Goal: Task Accomplishment & Management: Manage account settings

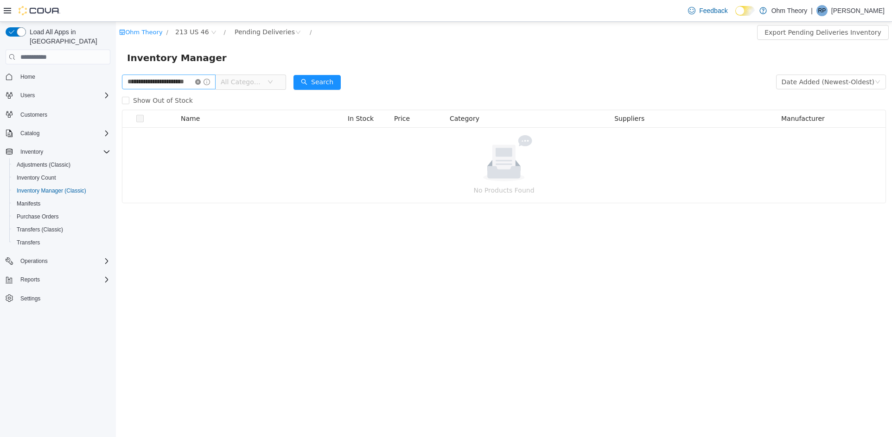
click at [201, 82] on icon "icon: close-circle" at bounding box center [198, 82] width 6 height 6
click at [191, 80] on input "text" at bounding box center [164, 82] width 85 height 15
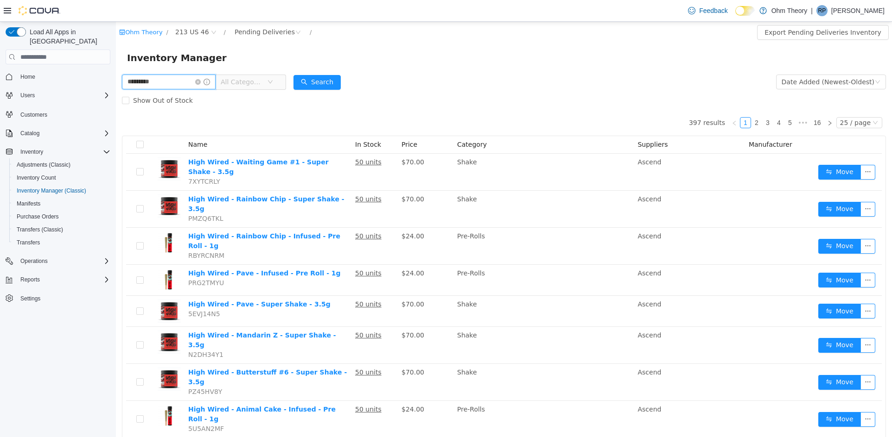
type input "*********"
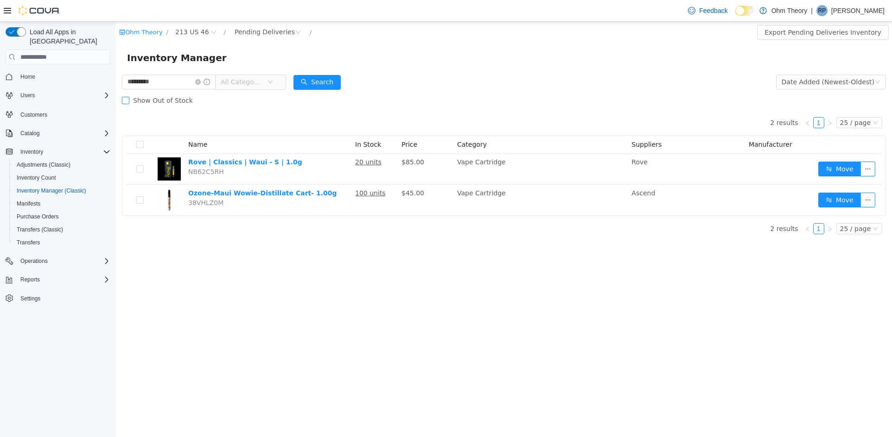
click at [149, 94] on label "Show Out of Stock" at bounding box center [159, 100] width 75 height 19
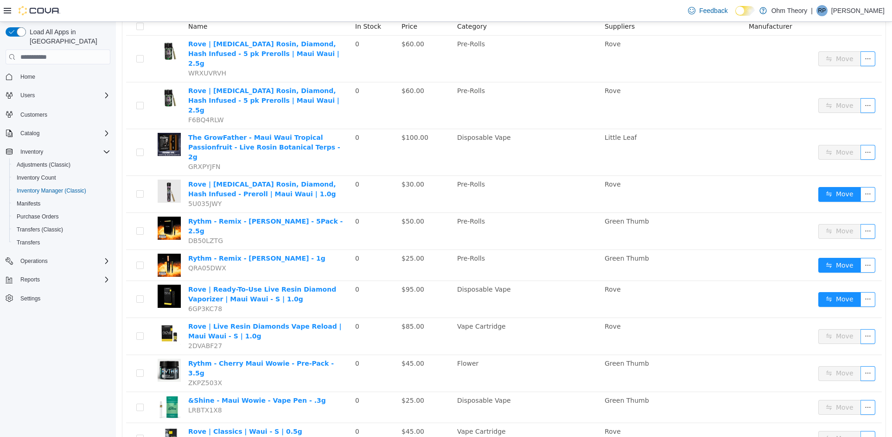
scroll to position [171, 0]
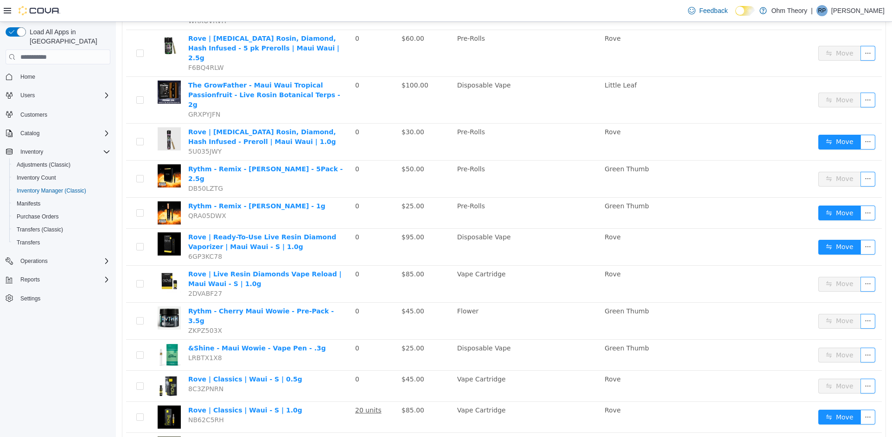
click at [233, 202] on link "Rythm - Remix - Maui Wowie - 1g" at bounding box center [256, 205] width 137 height 7
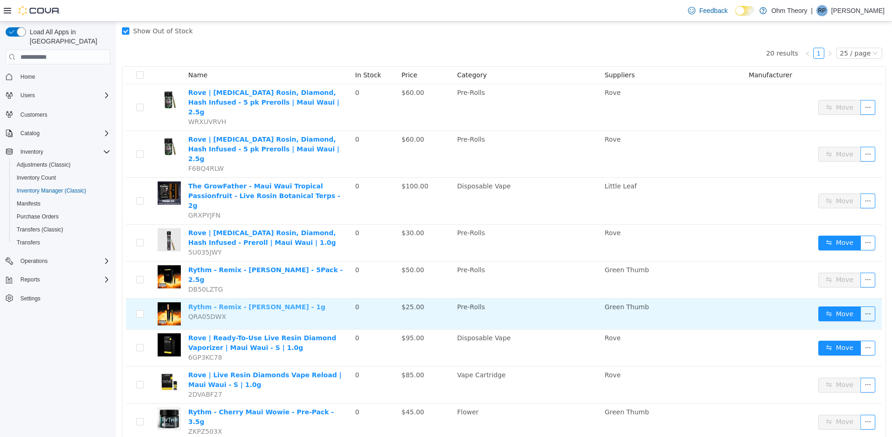
scroll to position [0, 0]
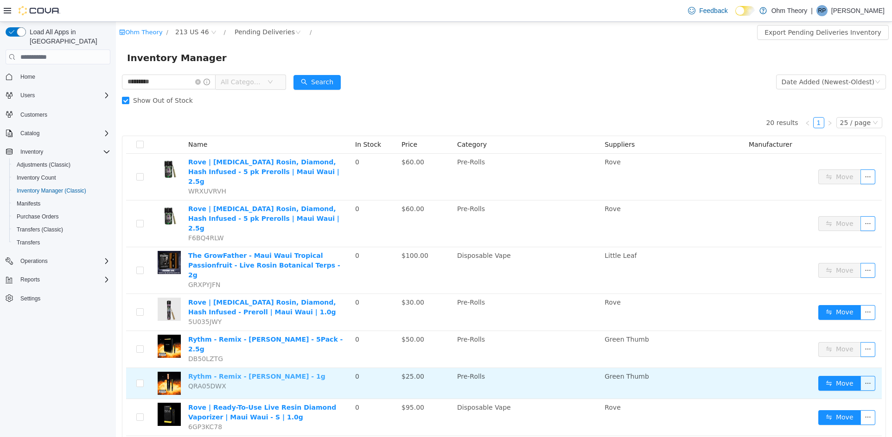
click at [823, 411] on button "Move" at bounding box center [839, 418] width 43 height 15
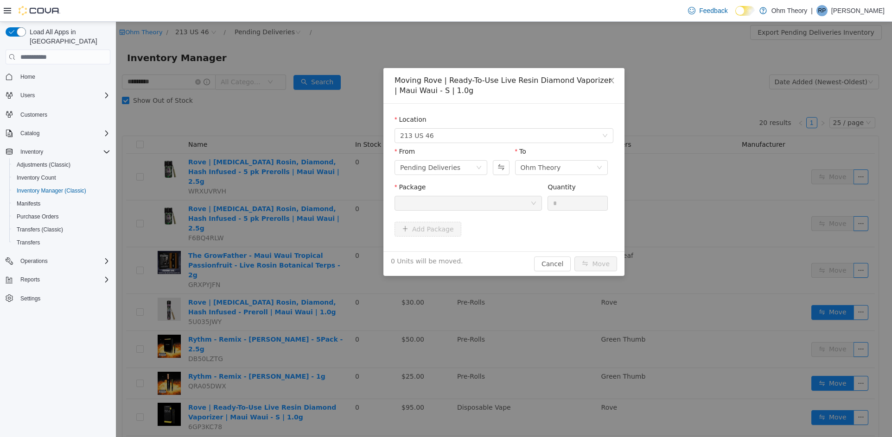
click at [826, 348] on div "Moving Rove | Ready-To-Use Live Resin Diamond Vaporizer | Maui Waui - S | 1.0g …" at bounding box center [504, 230] width 776 height 416
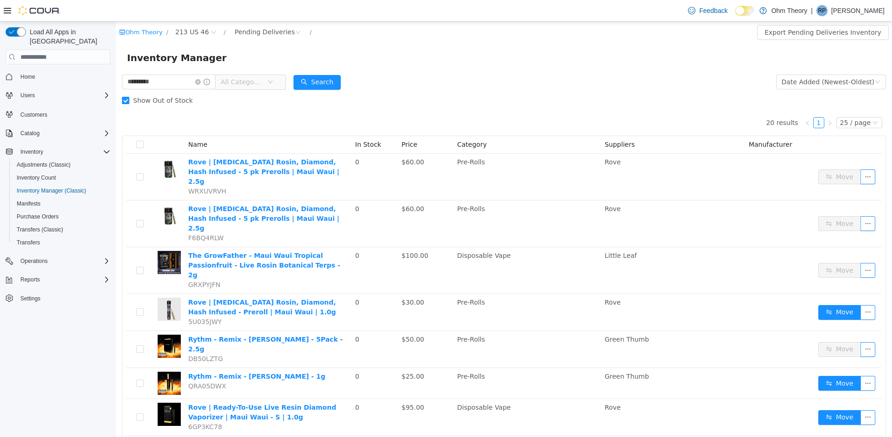
click at [829, 376] on button "Move" at bounding box center [839, 383] width 43 height 15
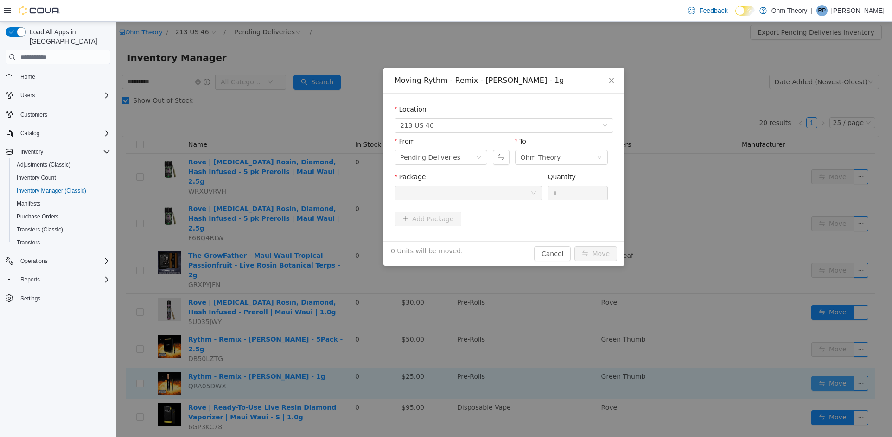
click at [477, 157] on icon "icon: down" at bounding box center [479, 158] width 6 height 6
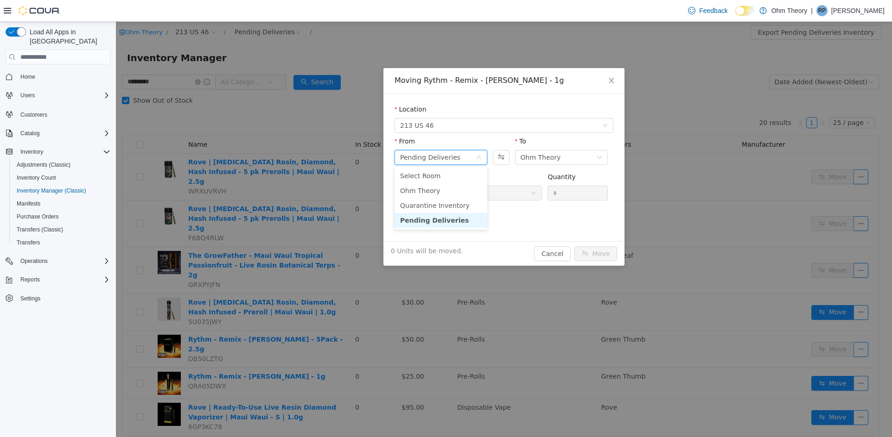
click at [450, 193] on li "Ohm Theory" at bounding box center [440, 190] width 93 height 15
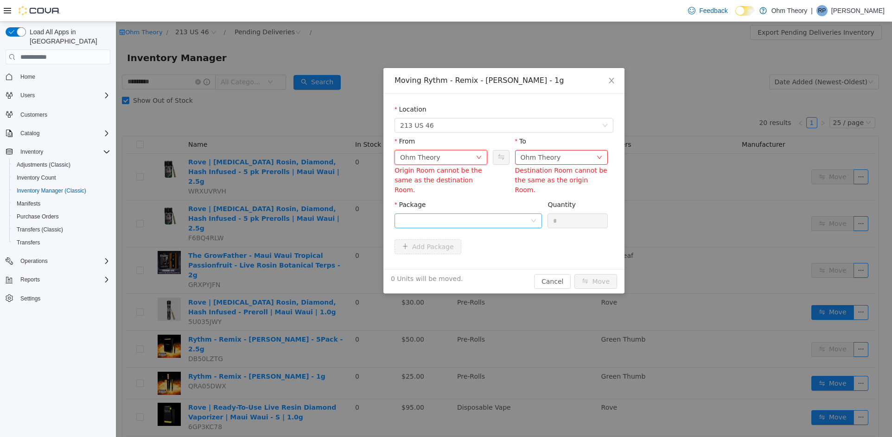
click at [475, 214] on div at bounding box center [465, 221] width 130 height 14
click at [620, 86] on span "Close" at bounding box center [611, 81] width 26 height 26
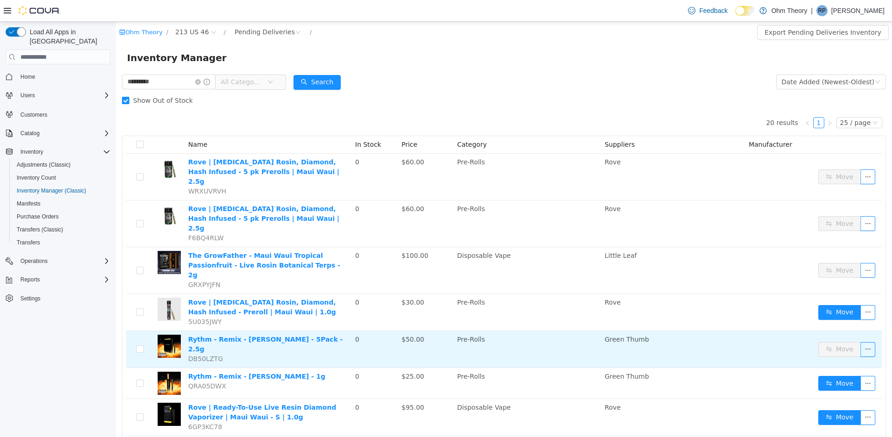
click at [201, 84] on icon "icon: close-circle" at bounding box center [198, 82] width 6 height 6
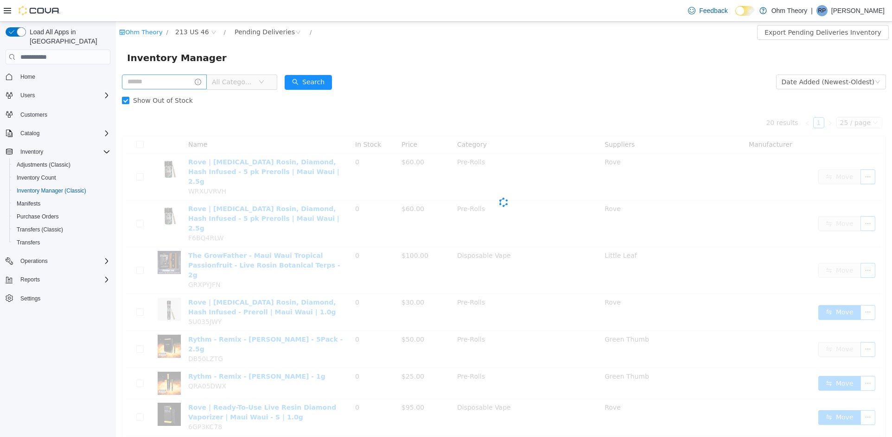
click at [196, 84] on input "text" at bounding box center [164, 82] width 85 height 15
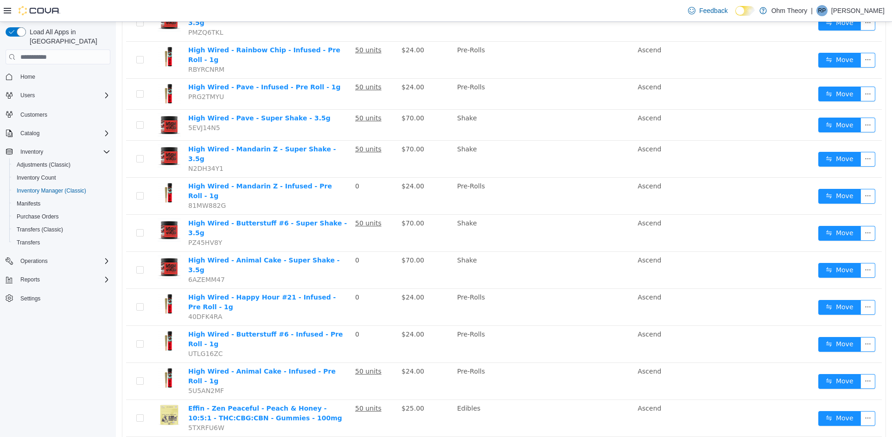
scroll to position [183, 0]
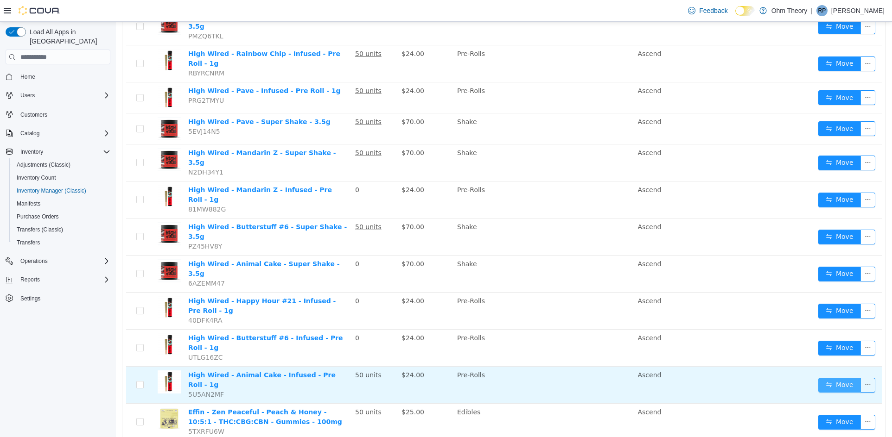
click at [830, 378] on button "Move" at bounding box center [839, 385] width 43 height 15
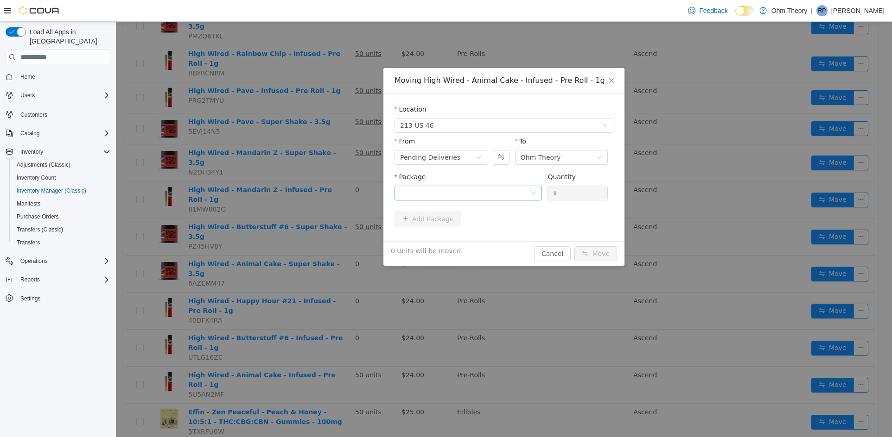
click at [522, 190] on div at bounding box center [465, 193] width 130 height 14
click at [479, 237] on li "1A41103000000CA000152062 Quantity : 50 Units" at bounding box center [467, 231] width 147 height 25
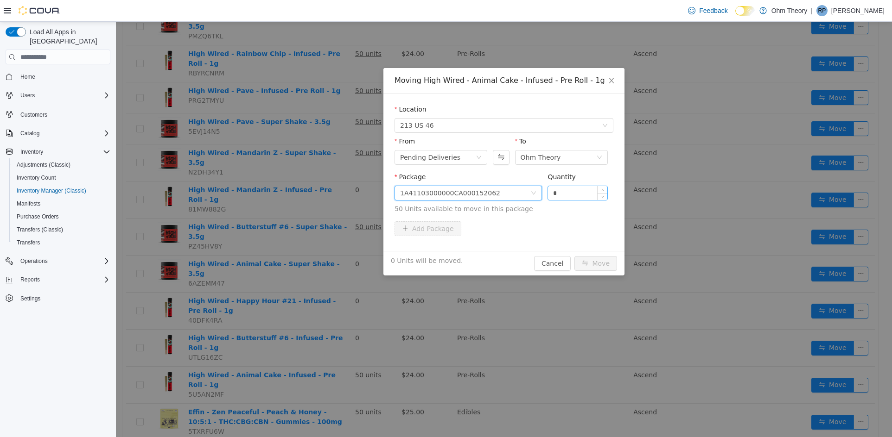
click at [566, 189] on input "*" at bounding box center [577, 193] width 59 height 14
type input "**"
click at [574, 256] on button "Move" at bounding box center [595, 263] width 43 height 15
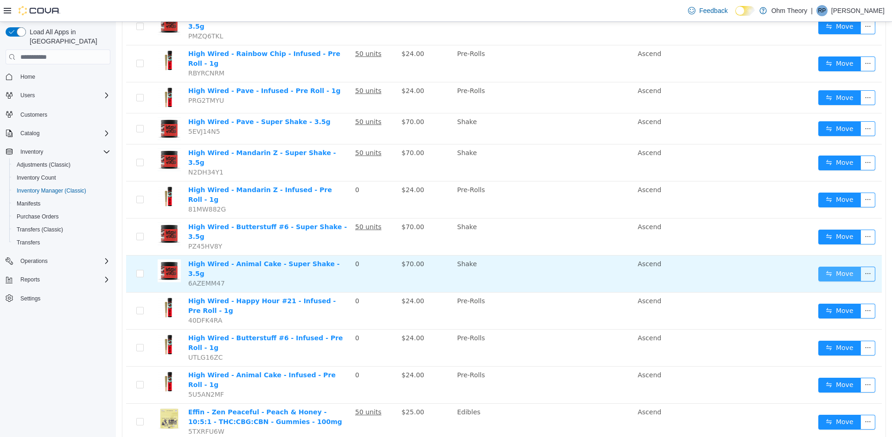
click at [819, 267] on button "Move" at bounding box center [839, 274] width 43 height 15
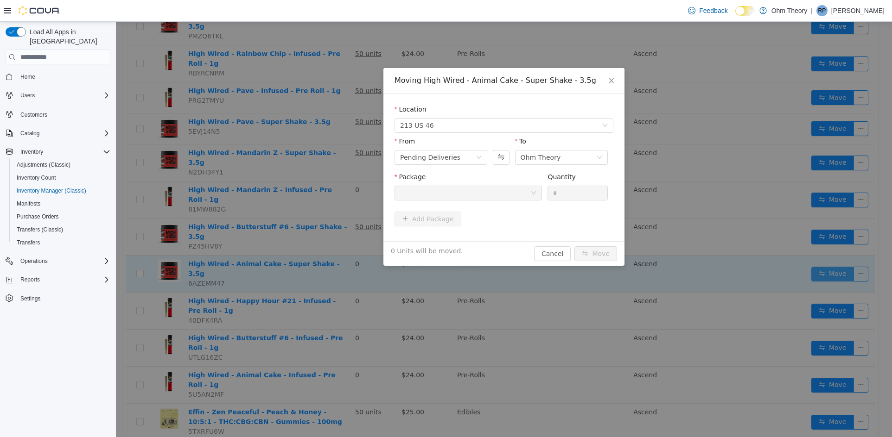
click at [451, 162] on div "Pending Deliveries" at bounding box center [430, 158] width 60 height 14
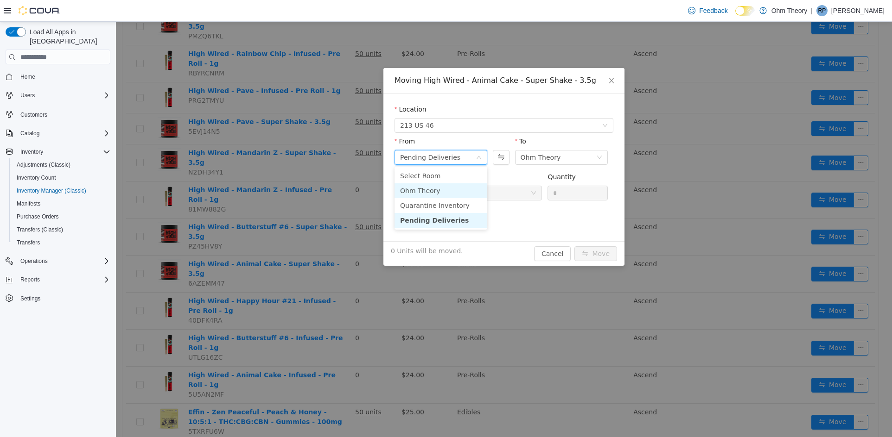
click at [443, 196] on li "Ohm Theory" at bounding box center [440, 190] width 93 height 15
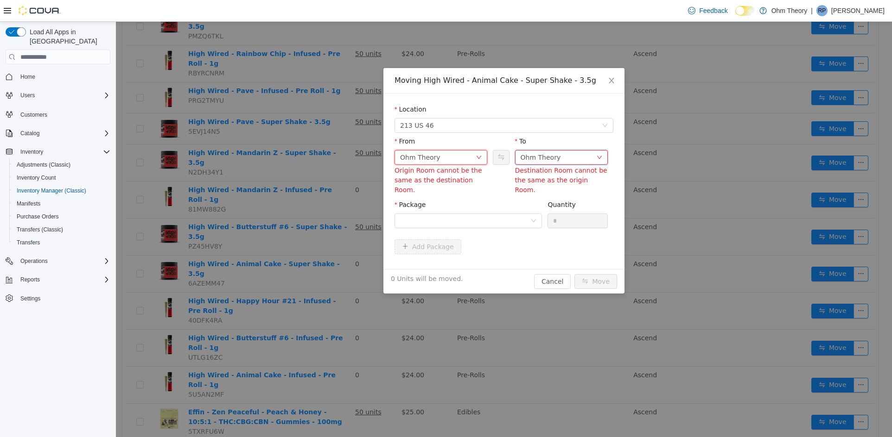
click at [582, 160] on div "Ohm Theory" at bounding box center [558, 158] width 76 height 14
click at [564, 221] on li "Pending Deliveries" at bounding box center [561, 220] width 93 height 15
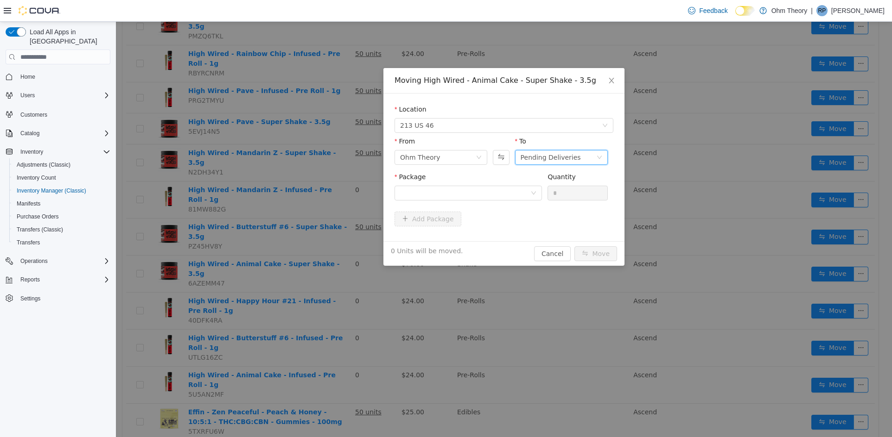
click at [506, 216] on div "Add Package" at bounding box center [503, 219] width 219 height 15
click at [514, 190] on div at bounding box center [465, 193] width 130 height 14
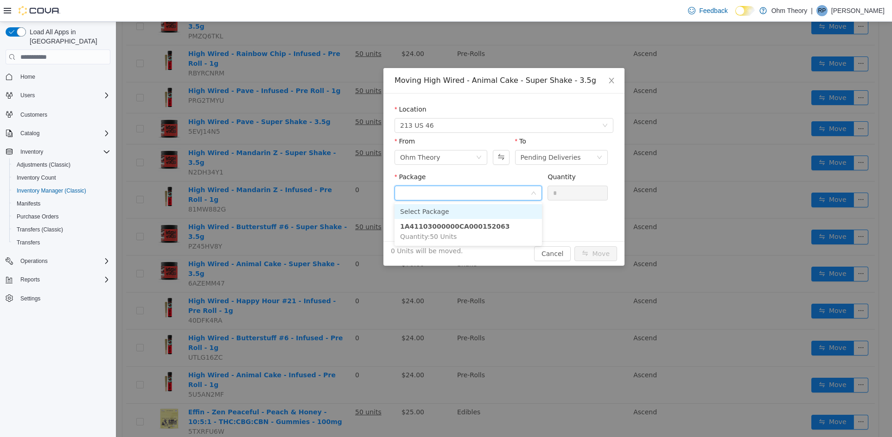
click at [497, 229] on li "1A41103000000CA000152063 Quantity : 50 Units" at bounding box center [467, 231] width 147 height 25
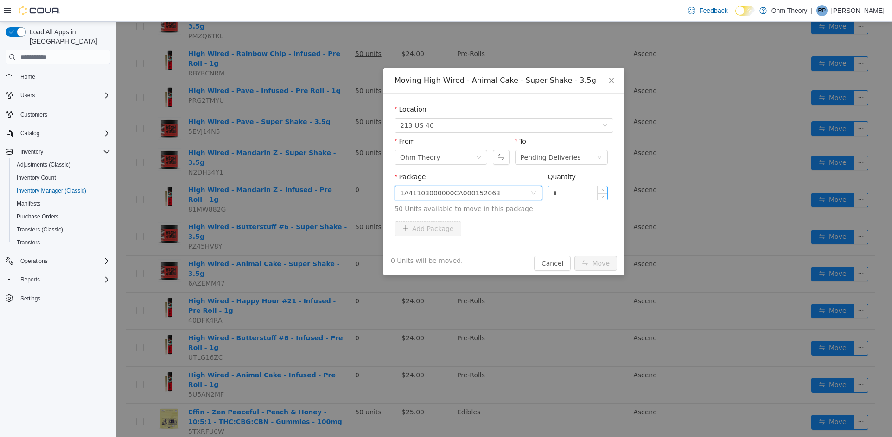
click at [588, 191] on input "*" at bounding box center [577, 193] width 59 height 14
type input "**"
click at [574, 256] on button "Move" at bounding box center [595, 263] width 43 height 15
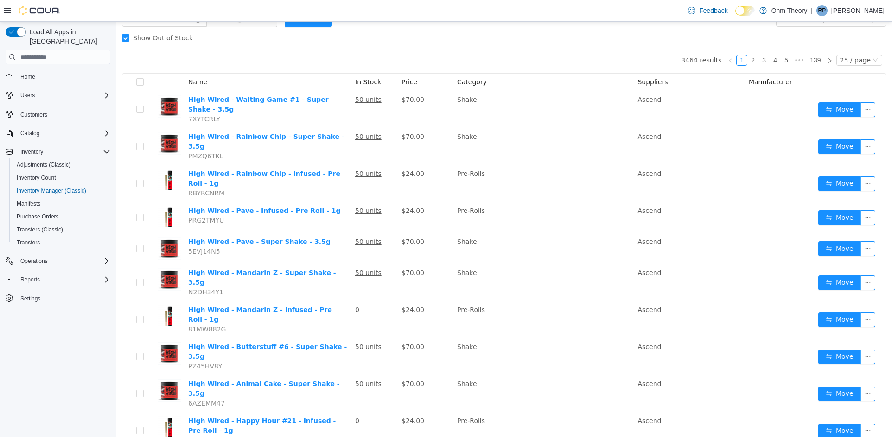
scroll to position [0, 0]
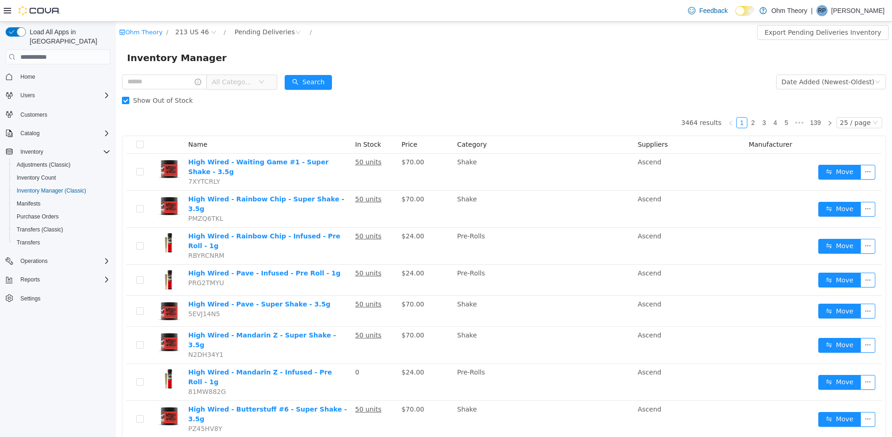
click at [171, 94] on label "Show Out of Stock" at bounding box center [159, 100] width 75 height 19
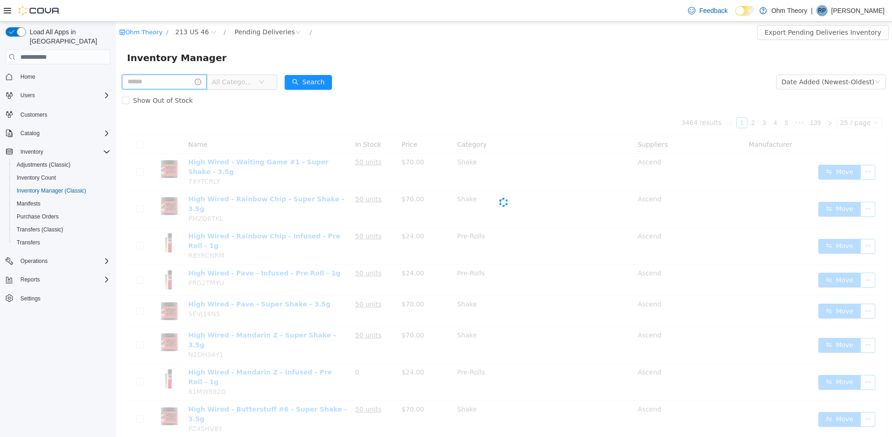
click at [175, 83] on input "text" at bounding box center [164, 82] width 85 height 15
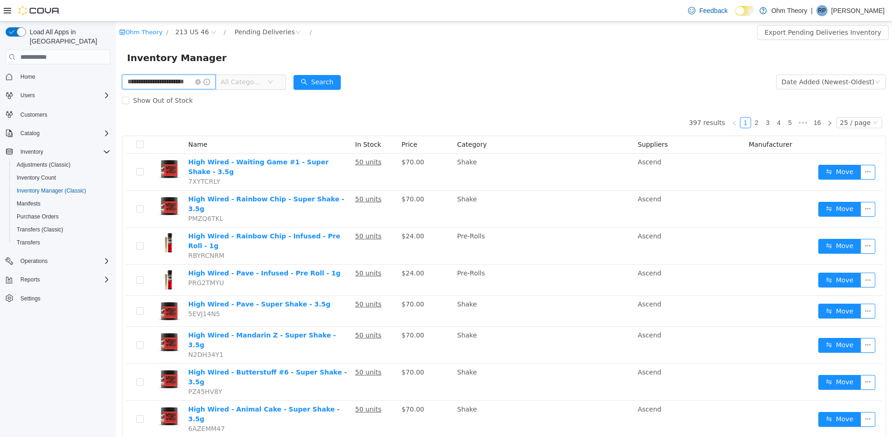
type input "**********"
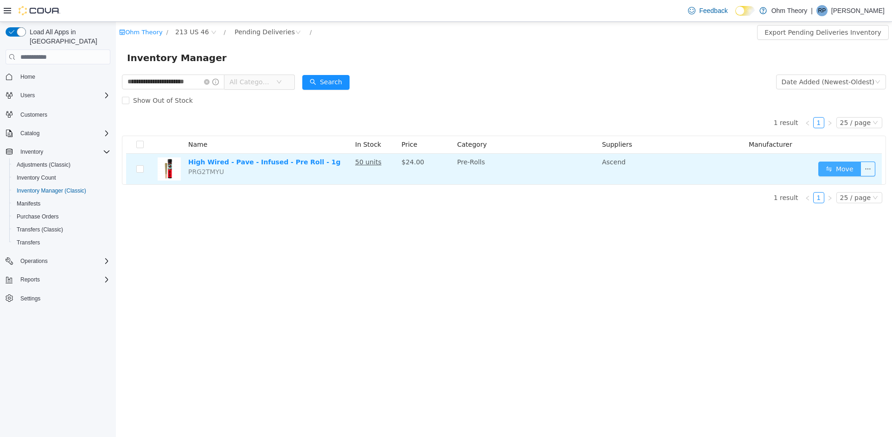
click at [840, 168] on button "Move" at bounding box center [839, 169] width 43 height 15
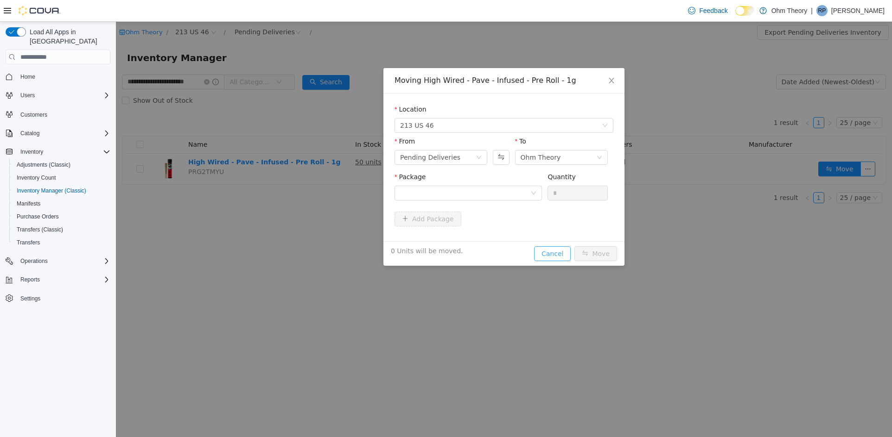
click at [554, 251] on button "Cancel" at bounding box center [552, 254] width 37 height 15
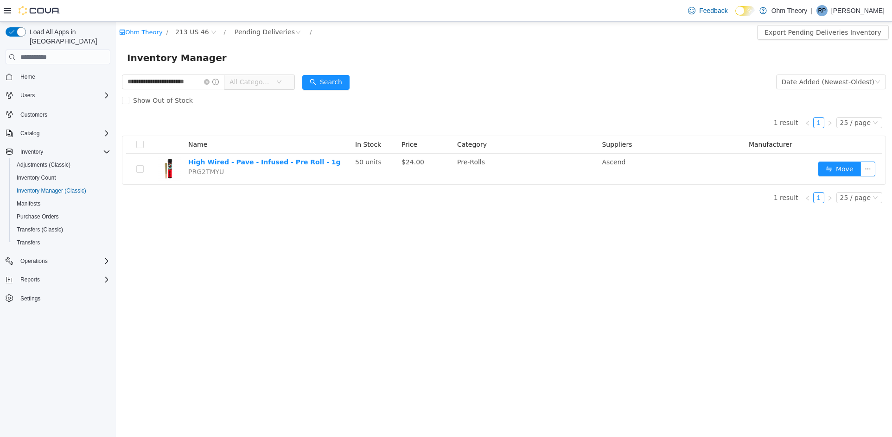
click at [364, 162] on u "50 units" at bounding box center [368, 161] width 26 height 7
click at [334, 135] on link "1A41103000000CA000152069" at bounding box center [323, 135] width 100 height 7
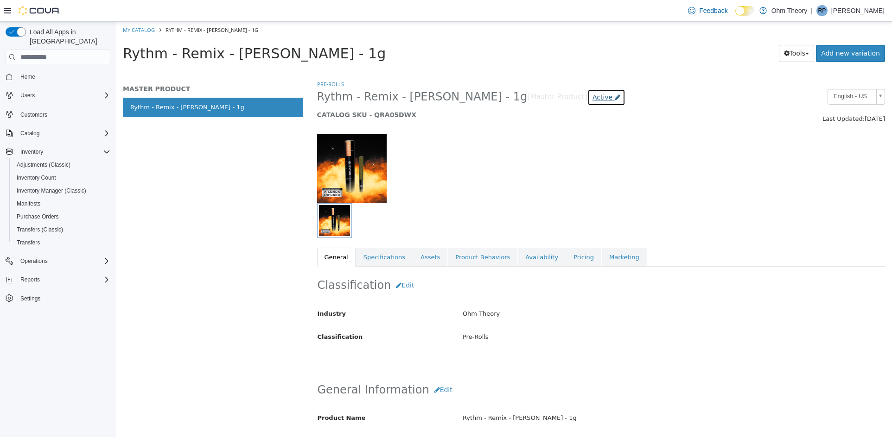
click at [614, 96] on icon at bounding box center [617, 97] width 6 height 6
click at [542, 147] on label "Inactive" at bounding box center [552, 150] width 24 height 10
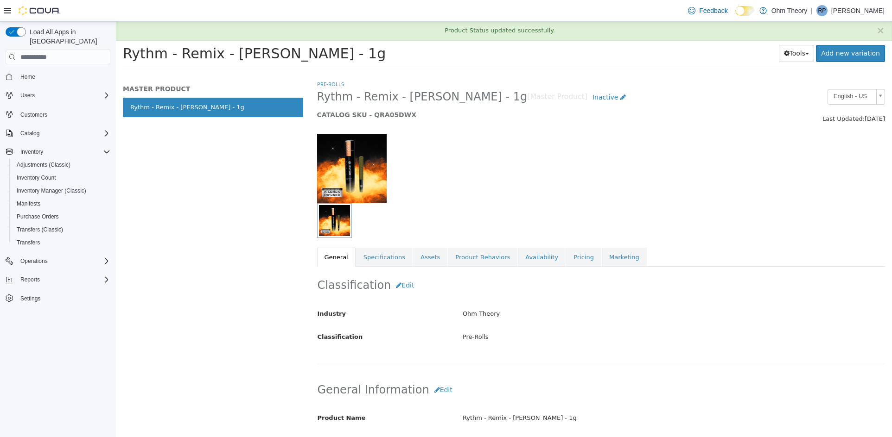
click at [443, 171] on div at bounding box center [407, 169] width 194 height 70
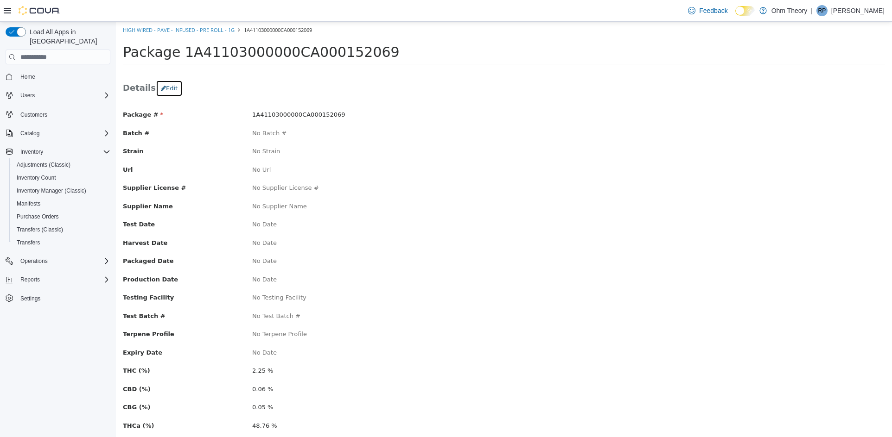
click at [169, 88] on button "Edit" at bounding box center [169, 88] width 27 height 17
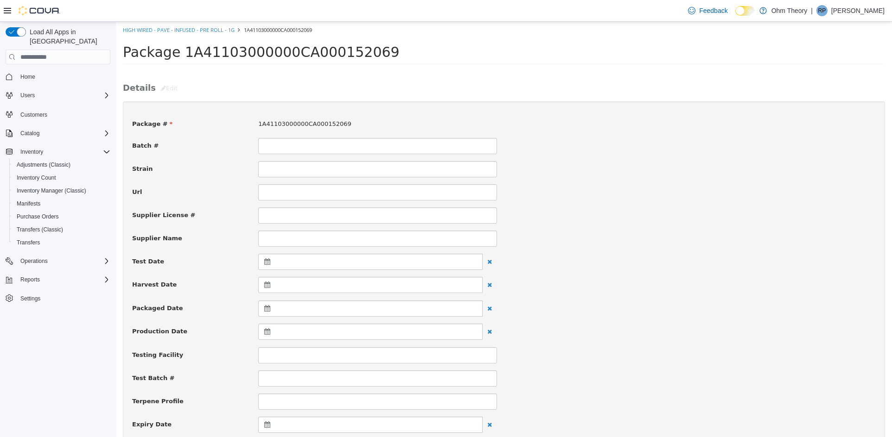
click at [363, 423] on div at bounding box center [370, 425] width 224 height 16
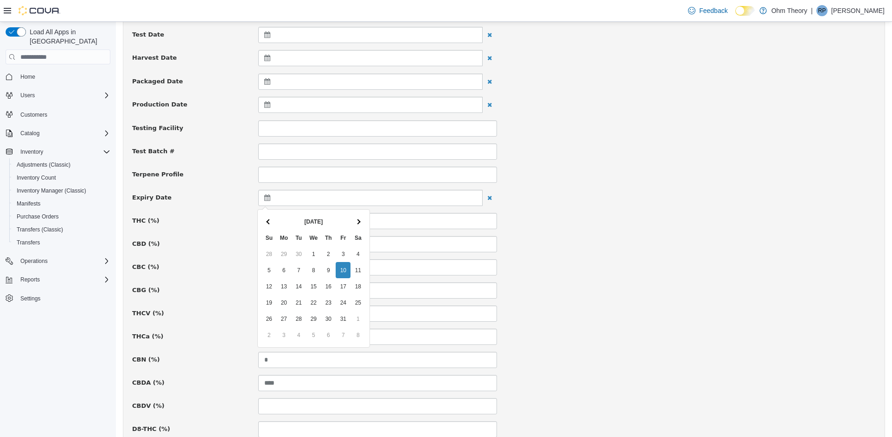
scroll to position [229, 0]
click at [334, 199] on div at bounding box center [370, 196] width 224 height 16
click at [358, 219] on span at bounding box center [357, 219] width 5 height 5
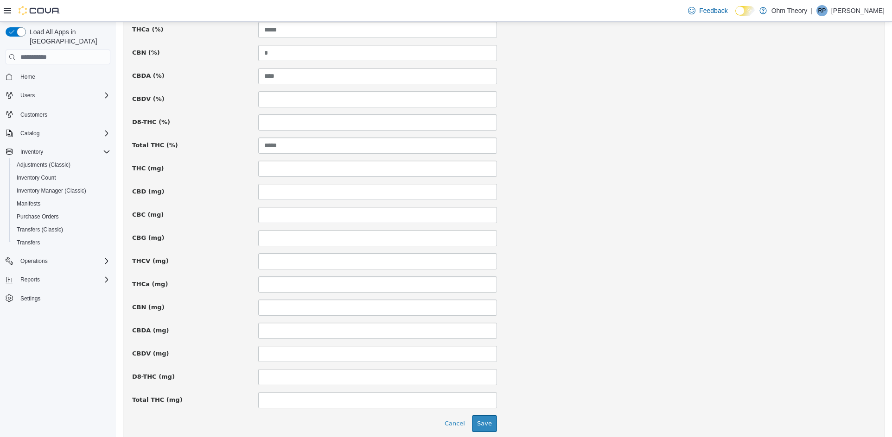
scroll to position [573, 0]
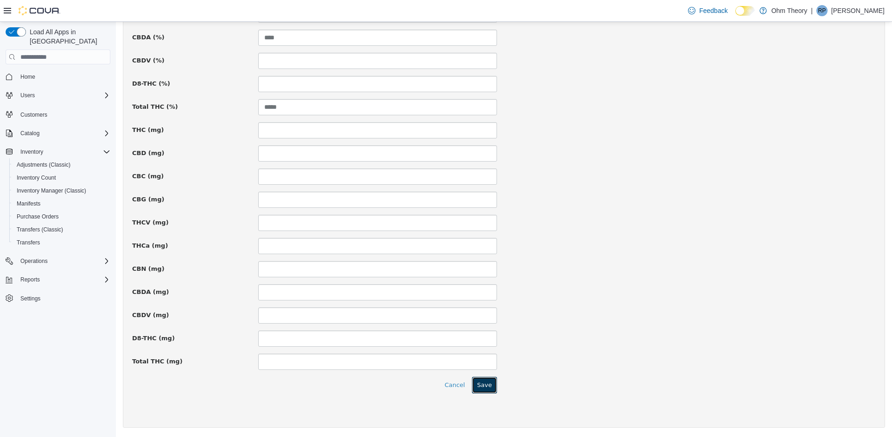
click at [483, 388] on button "Save" at bounding box center [484, 385] width 25 height 17
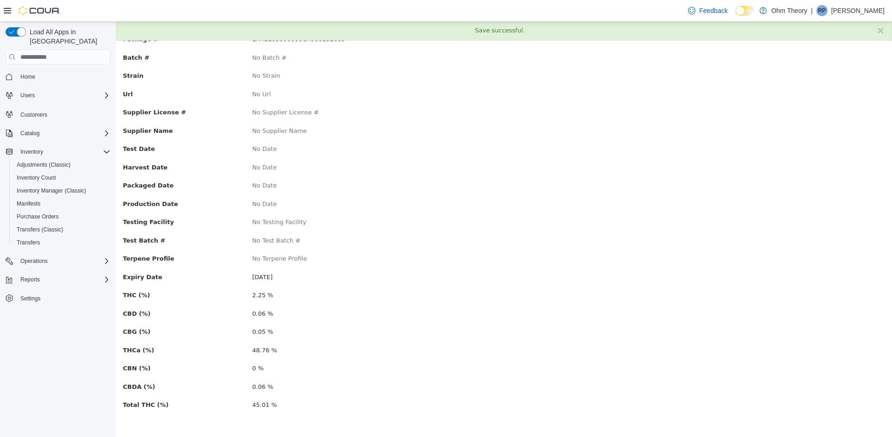
scroll to position [0, 0]
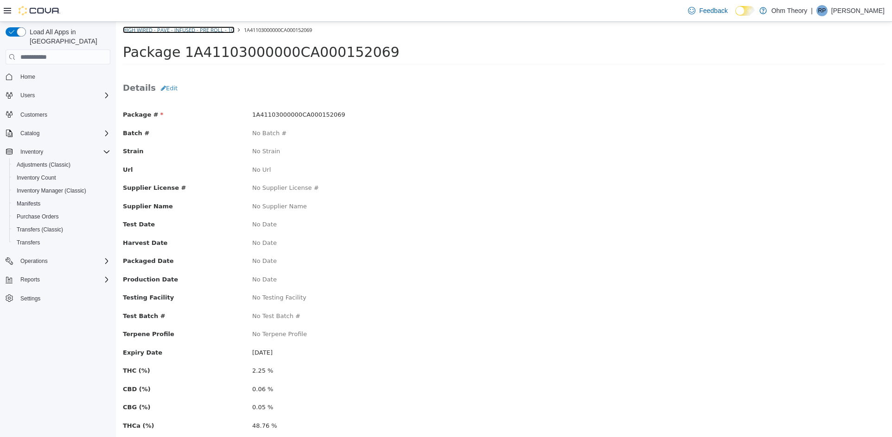
click at [168, 30] on link "High Wired - Pave - Infused - Pre Roll - 1g" at bounding box center [179, 29] width 112 height 7
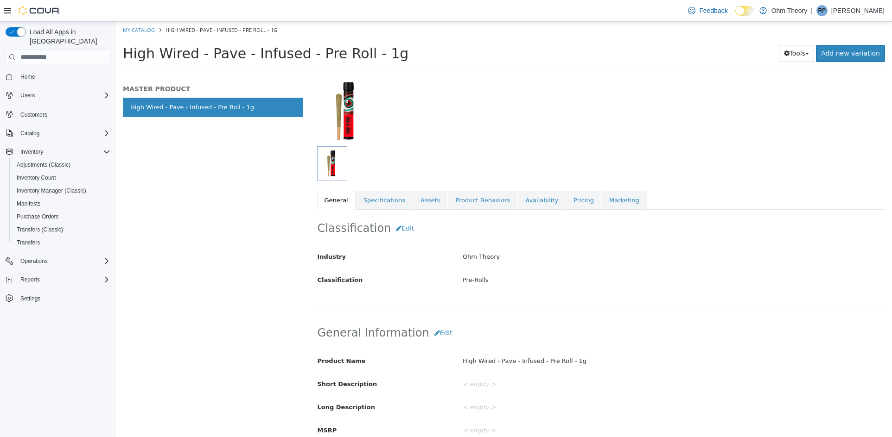
scroll to position [130, 0]
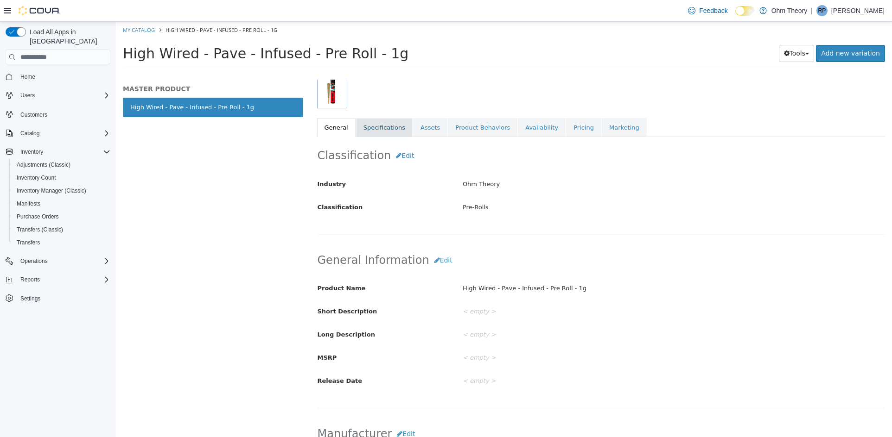
click at [381, 128] on link "Specifications" at bounding box center [384, 127] width 57 height 19
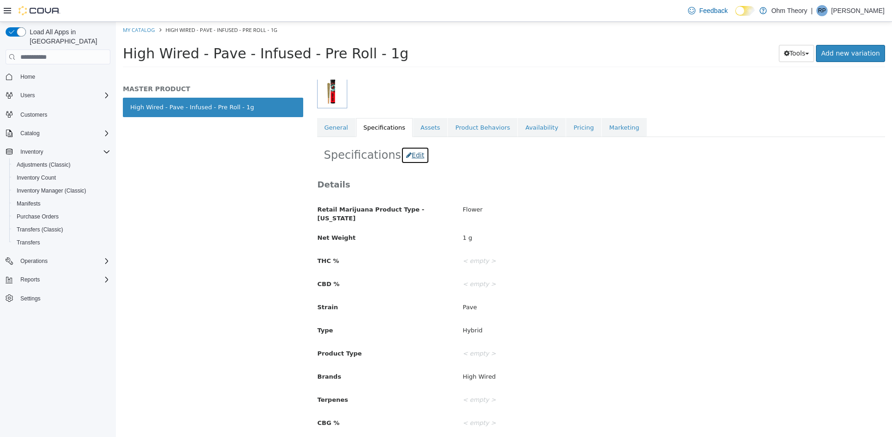
click at [407, 155] on button "Edit" at bounding box center [415, 155] width 28 height 17
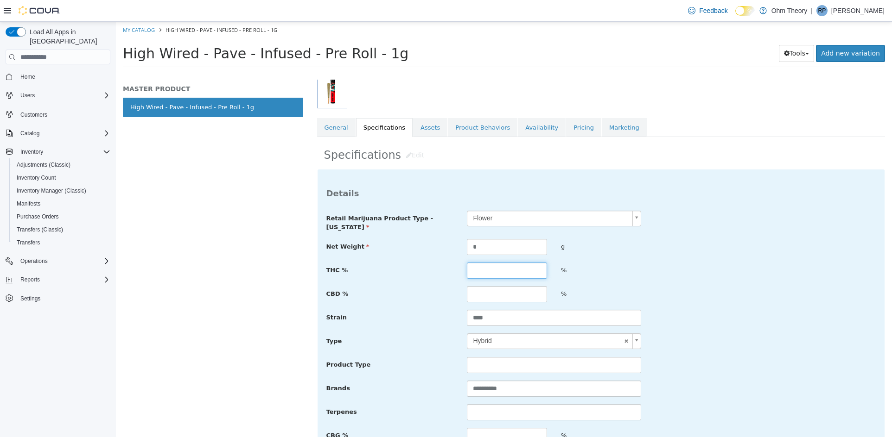
click at [502, 275] on input "text" at bounding box center [507, 271] width 80 height 16
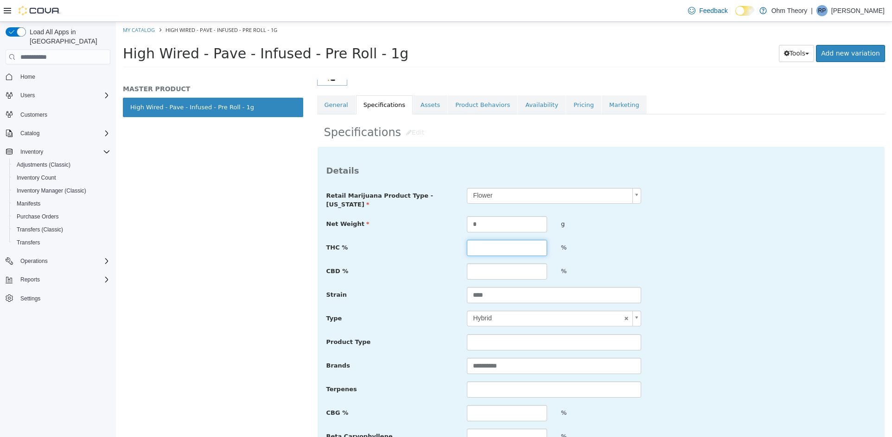
scroll to position [156, 0]
